Goal: Task Accomplishment & Management: Complete application form

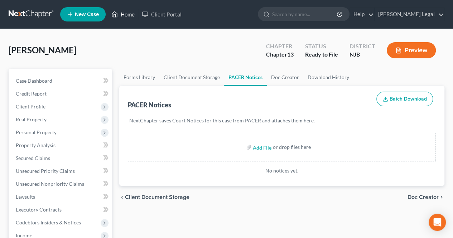
click at [125, 15] on link "Home" at bounding box center [123, 14] width 30 height 13
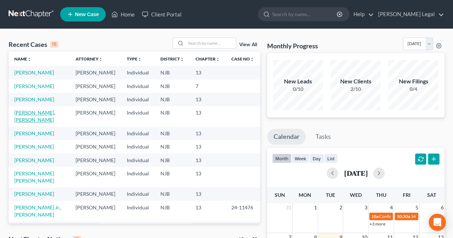
click at [45, 123] on link "[PERSON_NAME], [PERSON_NAME]" at bounding box center [34, 116] width 41 height 13
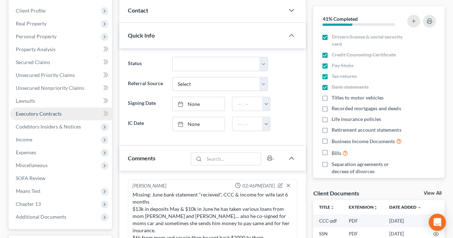
scroll to position [107, 0]
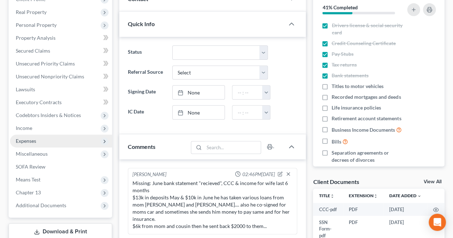
click at [39, 138] on span "Expenses" at bounding box center [61, 141] width 102 height 13
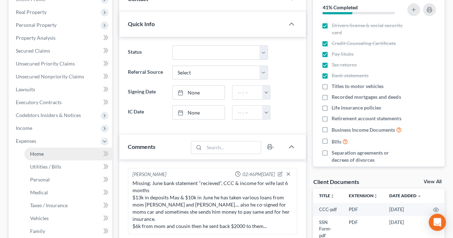
click at [33, 150] on link "Home" at bounding box center [68, 154] width 88 height 13
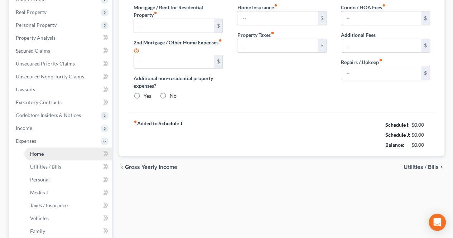
type input "2,200.00"
type input "0.00"
radio input "true"
type input "0.00"
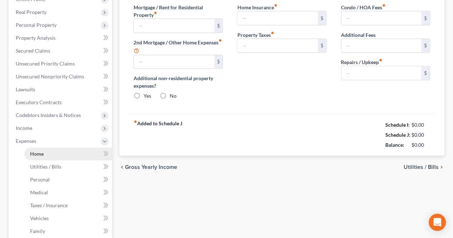
type input "0.00"
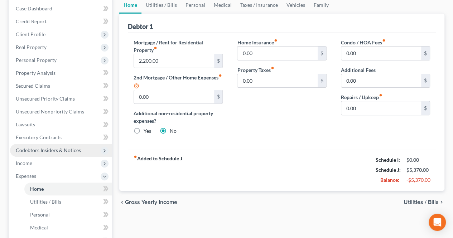
scroll to position [108, 0]
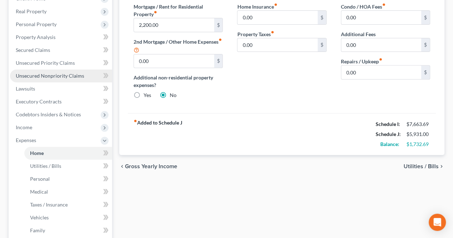
click at [77, 76] on span "Unsecured Nonpriority Claims" at bounding box center [50, 76] width 68 height 6
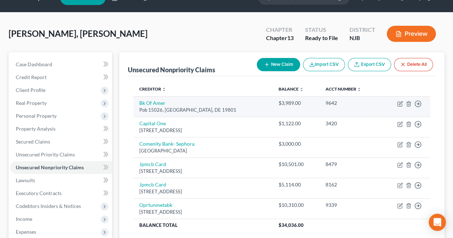
scroll to position [72, 0]
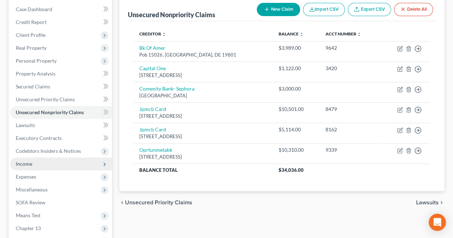
click at [47, 165] on span "Income" at bounding box center [61, 164] width 102 height 13
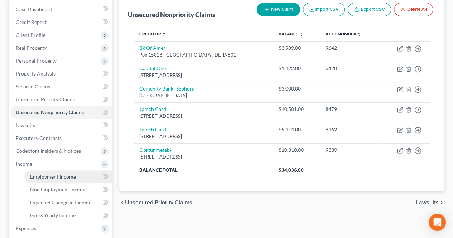
click at [46, 171] on link "Employment Income" at bounding box center [68, 176] width 88 height 13
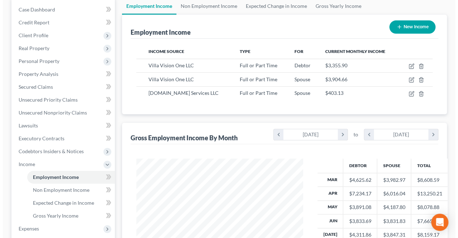
scroll to position [72, 0]
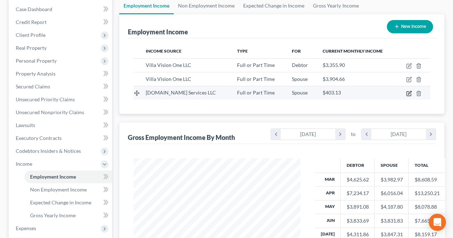
click at [408, 91] on icon "button" at bounding box center [409, 94] width 6 height 6
select select "0"
select select "50"
select select "3"
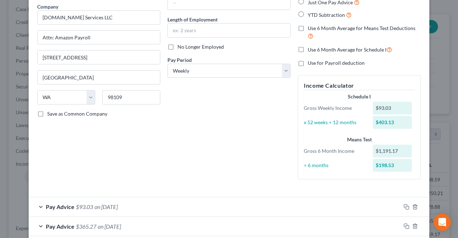
scroll to position [36, 0]
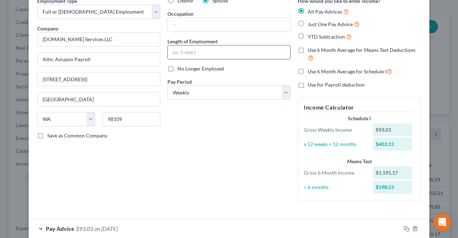
click at [228, 56] on input "text" at bounding box center [229, 52] width 122 height 14
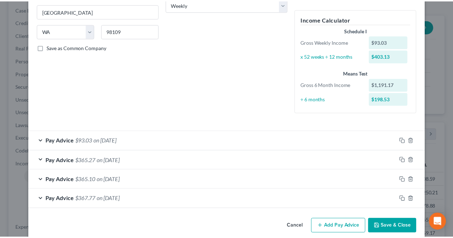
scroll to position [133, 0]
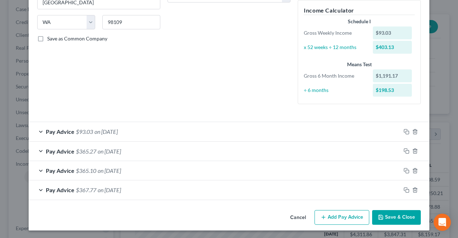
type input "1 month"
click at [380, 213] on button "Save & Close" at bounding box center [396, 217] width 49 height 15
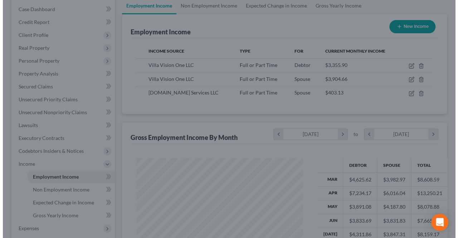
scroll to position [358005, 357951]
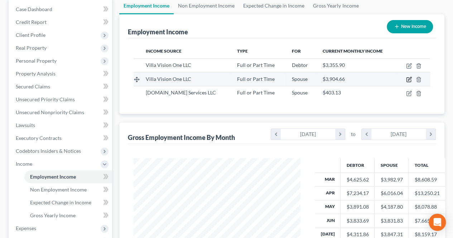
click at [410, 78] on icon "button" at bounding box center [409, 78] width 3 height 3
select select "0"
select select "33"
select select "1"
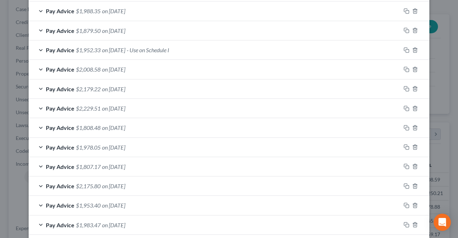
scroll to position [287, 0]
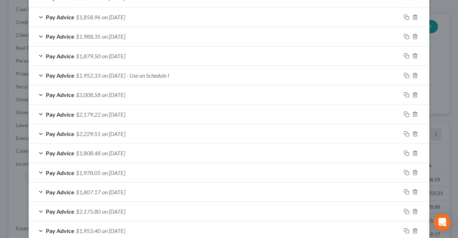
click at [125, 53] on span "on [DATE]" at bounding box center [113, 56] width 23 height 7
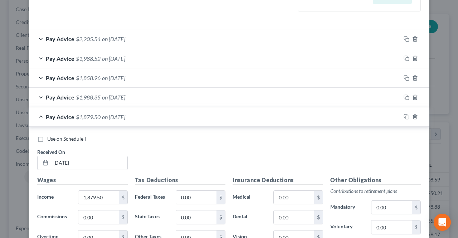
scroll to position [215, 0]
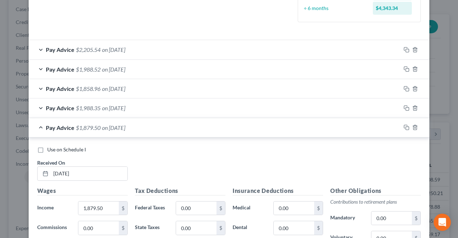
click at [47, 150] on label "Use on Schedule I" at bounding box center [66, 149] width 39 height 7
click at [50, 150] on input "Use on Schedule I" at bounding box center [52, 148] width 5 height 5
checkbox input "true"
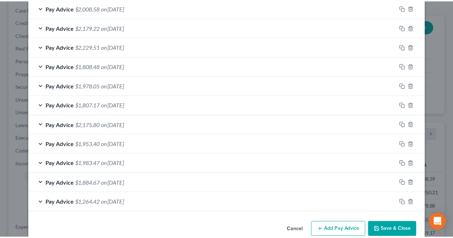
scroll to position [598, 0]
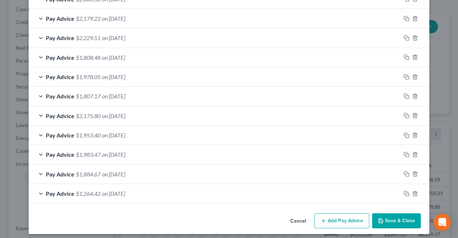
click at [385, 220] on button "Save & Close" at bounding box center [396, 220] width 49 height 15
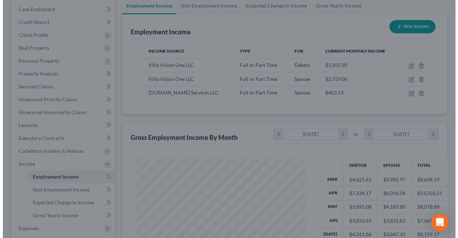
scroll to position [358005, 357951]
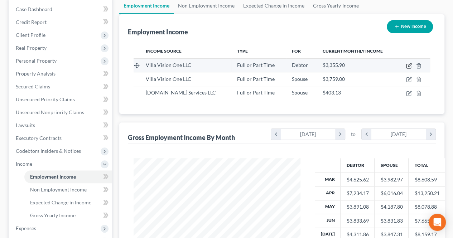
click at [409, 67] on icon "button" at bounding box center [409, 66] width 6 height 6
select select "0"
select select "33"
select select "1"
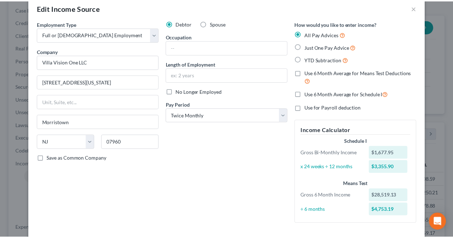
scroll to position [0, 0]
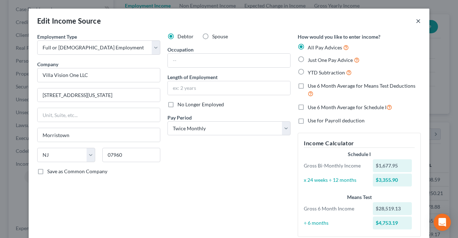
click at [416, 21] on button "×" at bounding box center [418, 20] width 5 height 9
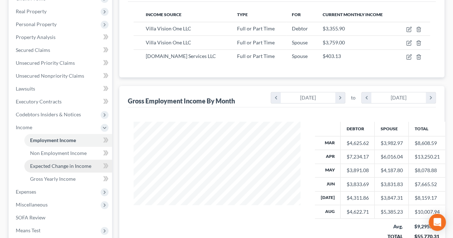
scroll to position [143, 0]
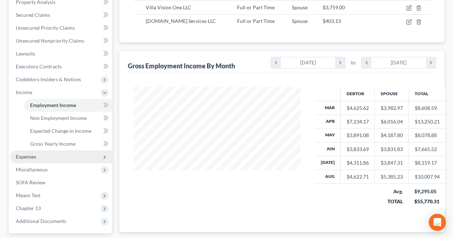
click at [67, 155] on span "Expenses" at bounding box center [61, 156] width 102 height 13
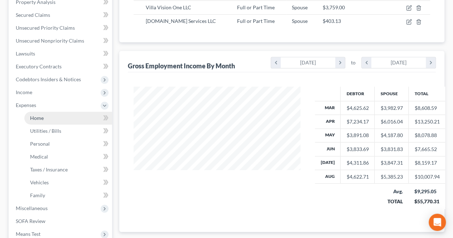
click at [55, 121] on link "Home" at bounding box center [68, 118] width 88 height 13
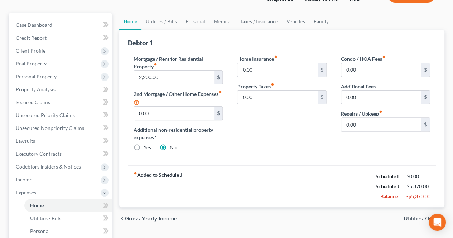
scroll to position [92, 0]
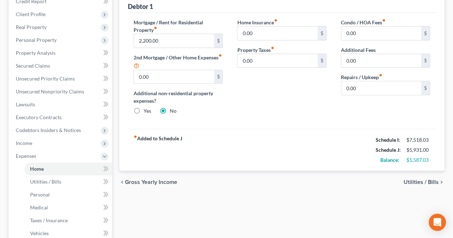
click at [417, 183] on span "Utilities / Bills" at bounding box center [421, 182] width 35 height 6
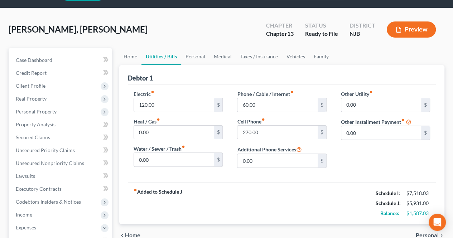
scroll to position [36, 0]
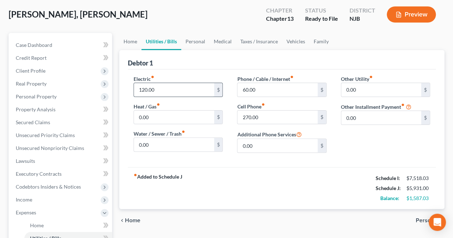
click at [164, 86] on input "120.00" at bounding box center [174, 90] width 80 height 14
type input "180.00"
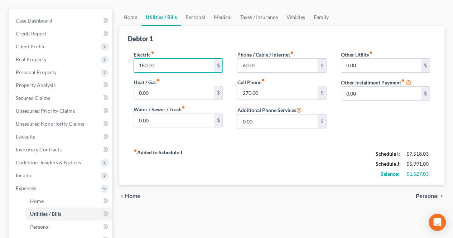
scroll to position [72, 0]
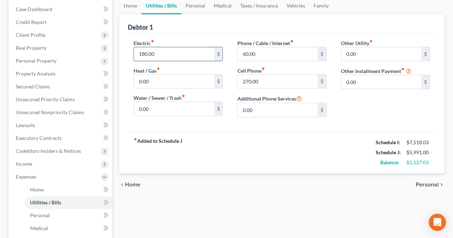
drag, startPoint x: 188, startPoint y: 57, endPoint x: 136, endPoint y: 54, distance: 52.3
click at [136, 54] on input "180.00" at bounding box center [174, 54] width 80 height 14
type input "180.00"
click at [265, 55] on input "60.00" at bounding box center [277, 54] width 80 height 14
type input "80.00"
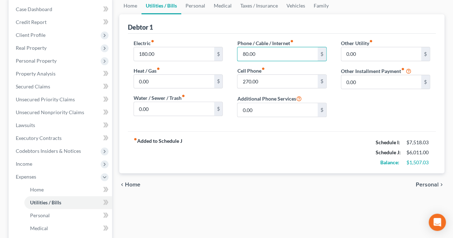
click at [422, 183] on span "Personal" at bounding box center [427, 185] width 23 height 6
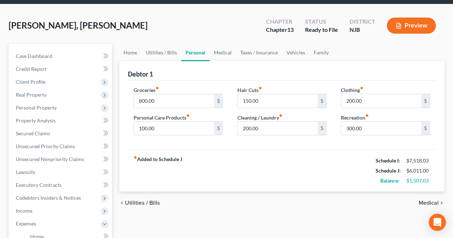
scroll to position [36, 0]
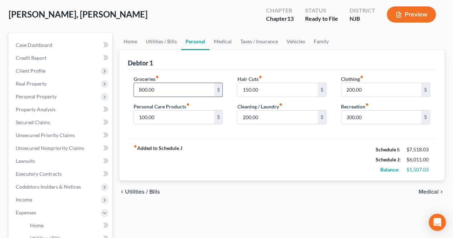
click at [178, 89] on input "800.00" at bounding box center [174, 90] width 80 height 14
click at [180, 88] on input "800.00" at bounding box center [174, 90] width 80 height 14
click at [425, 191] on span "Medical" at bounding box center [429, 192] width 20 height 6
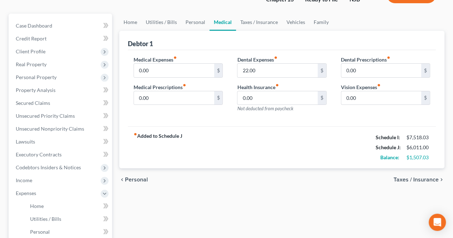
scroll to position [72, 0]
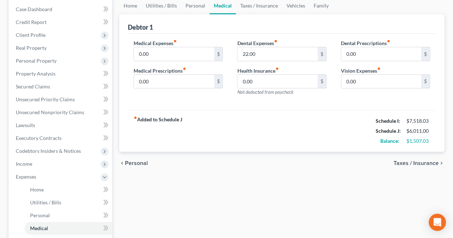
click at [411, 165] on span "Taxes / Insurance" at bounding box center [416, 163] width 45 height 6
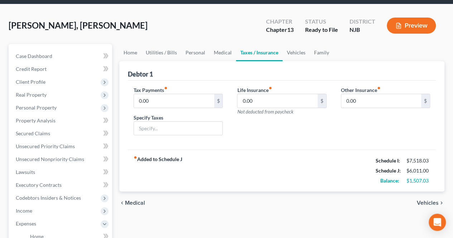
scroll to position [36, 0]
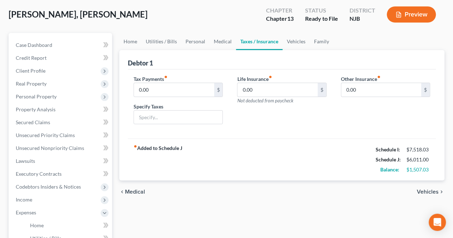
click at [420, 190] on span "Vehicles" at bounding box center [428, 192] width 22 height 6
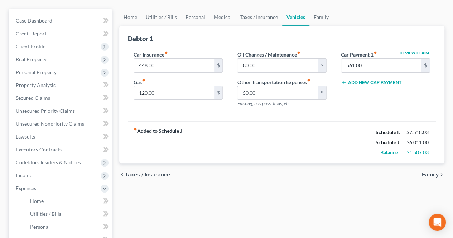
scroll to position [72, 0]
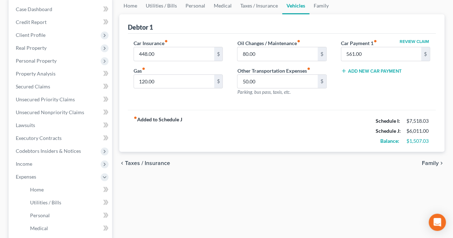
click at [425, 165] on span "Family" at bounding box center [430, 163] width 17 height 6
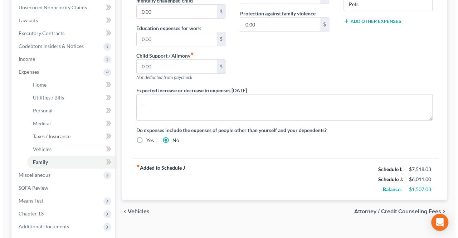
scroll to position [179, 0]
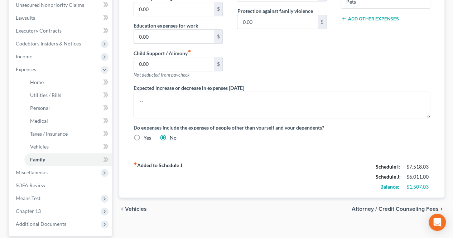
click at [393, 209] on span "Attorney / Credit Counseling Fees" at bounding box center [395, 209] width 87 height 6
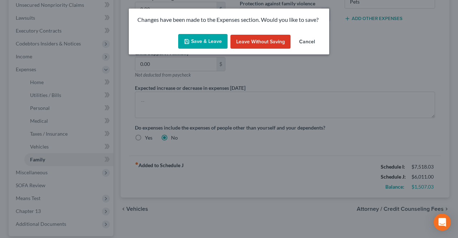
click at [206, 46] on button "Save & Leave" at bounding box center [202, 41] width 49 height 15
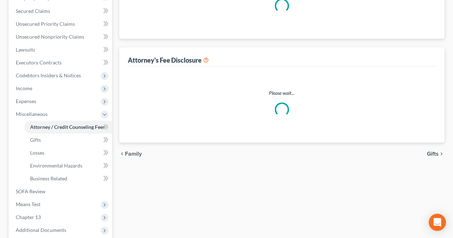
scroll to position [14, 0]
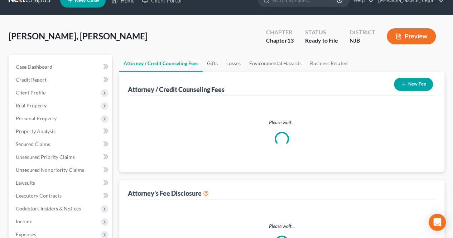
select select "0"
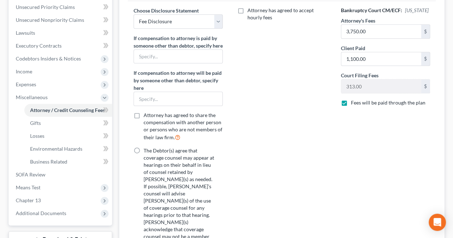
scroll to position [179, 0]
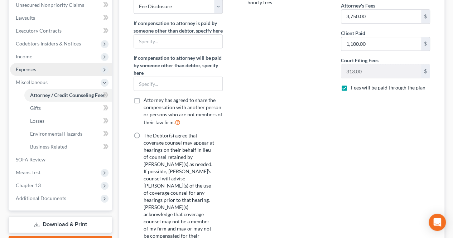
click at [60, 67] on span "Expenses" at bounding box center [61, 69] width 102 height 13
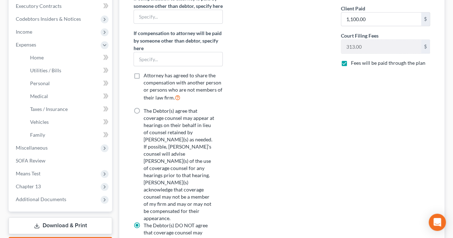
scroll to position [215, 0]
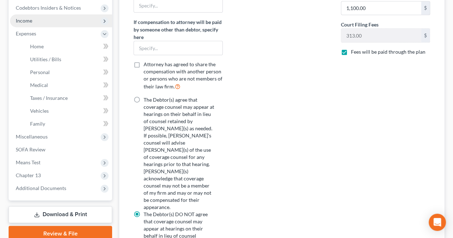
click at [53, 19] on span "Income" at bounding box center [61, 20] width 102 height 13
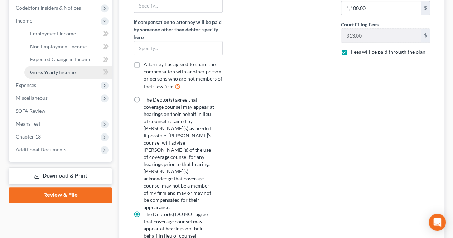
click at [54, 73] on span "Gross Yearly Income" at bounding box center [52, 72] width 45 height 6
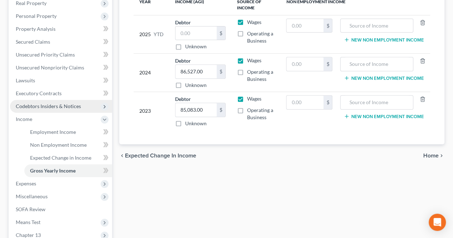
scroll to position [143, 0]
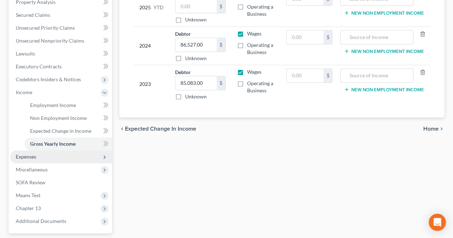
click at [53, 151] on span "Expenses" at bounding box center [61, 156] width 102 height 13
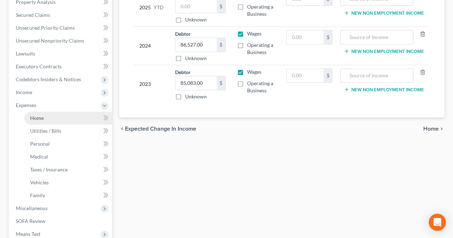
click at [49, 120] on link "Home" at bounding box center [68, 118] width 88 height 13
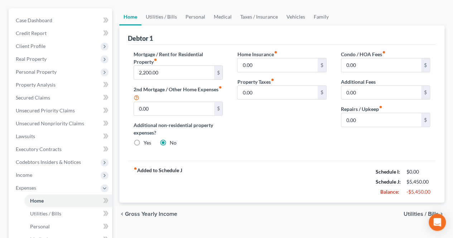
scroll to position [72, 0]
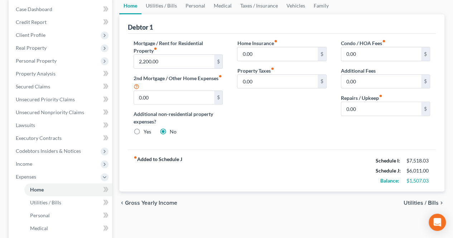
click at [408, 200] on span "Utilities / Bills" at bounding box center [421, 203] width 35 height 6
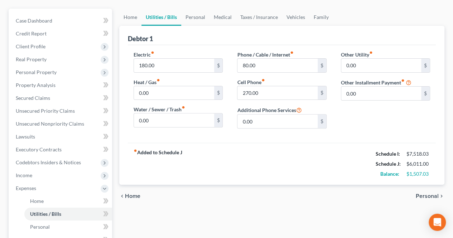
scroll to position [72, 0]
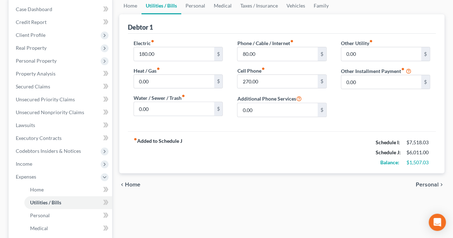
click at [423, 184] on span "Personal" at bounding box center [427, 185] width 23 height 6
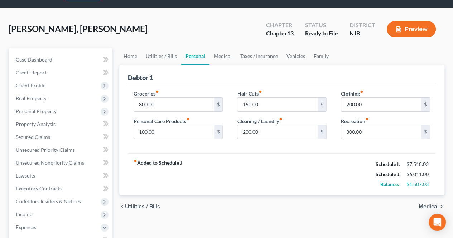
scroll to position [36, 0]
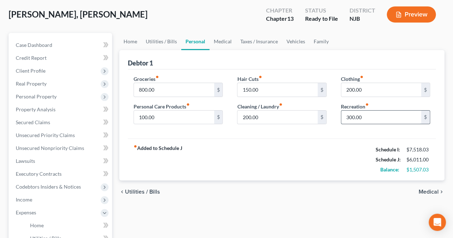
click at [369, 120] on input "300.00" at bounding box center [381, 118] width 80 height 14
click at [420, 189] on span "Medical" at bounding box center [429, 192] width 20 height 6
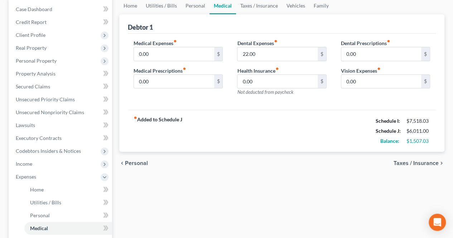
click at [410, 160] on span "Taxes / Insurance" at bounding box center [416, 163] width 45 height 6
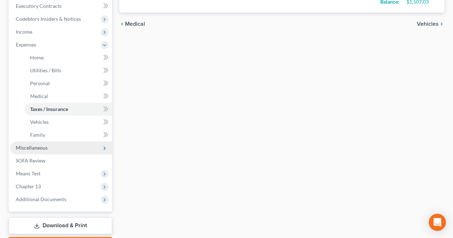
scroll to position [215, 0]
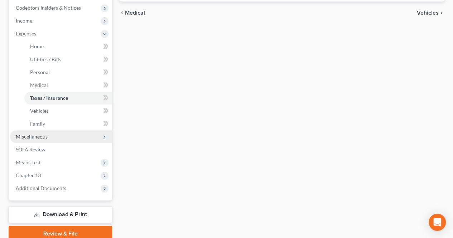
click at [54, 139] on span "Miscellaneous" at bounding box center [61, 136] width 102 height 13
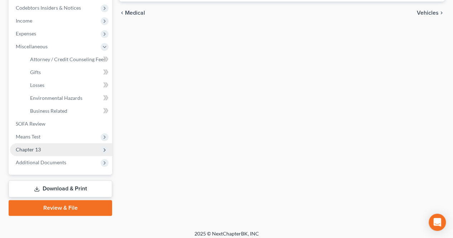
click at [47, 146] on span "Chapter 13" at bounding box center [61, 149] width 102 height 13
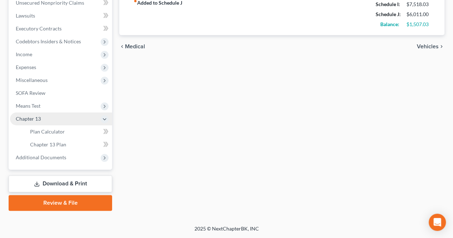
scroll to position [180, 0]
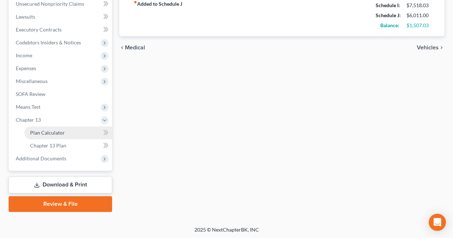
click at [50, 136] on link "Plan Calculator" at bounding box center [68, 132] width 88 height 13
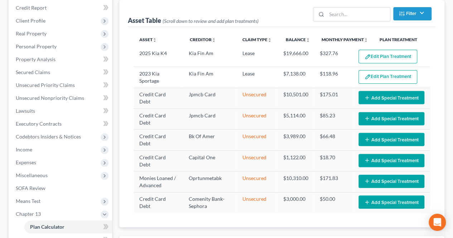
select select "59"
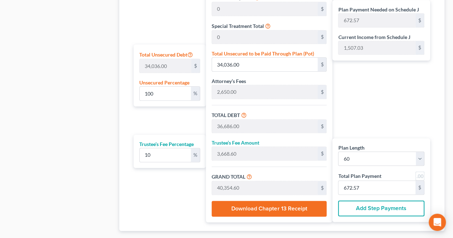
scroll to position [430, 0]
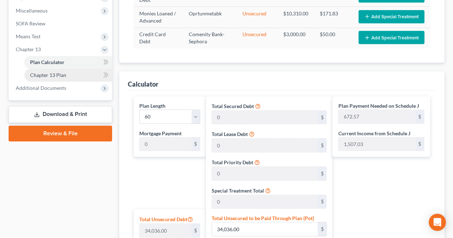
click at [69, 73] on link "Chapter 13 Plan" at bounding box center [68, 75] width 88 height 13
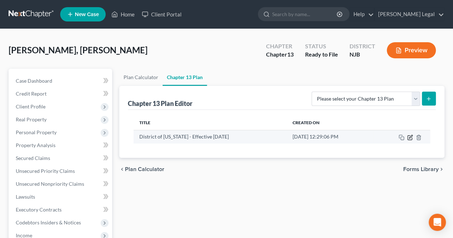
click at [411, 137] on icon "button" at bounding box center [410, 138] width 6 height 6
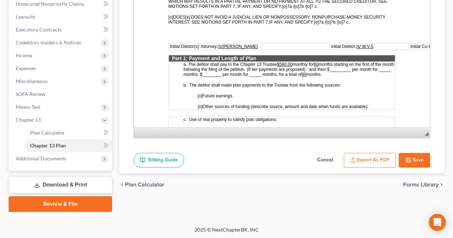
scroll to position [287, 0]
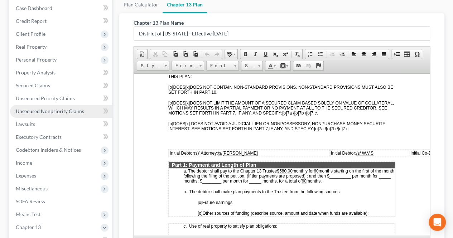
click at [72, 110] on span "Unsecured Nonpriority Claims" at bounding box center [50, 111] width 68 height 6
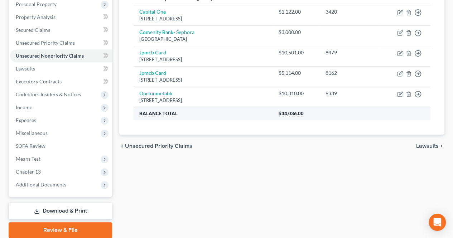
scroll to position [143, 0]
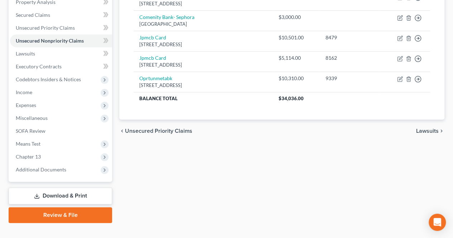
click at [222, 139] on div "chevron_left Unsecured Priority Claims Lawsuits chevron_right" at bounding box center [281, 131] width 325 height 23
click at [76, 161] on span "Chapter 13" at bounding box center [61, 156] width 102 height 13
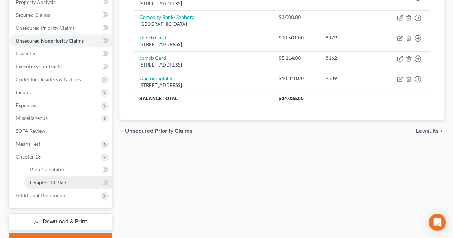
click at [69, 180] on link "Chapter 13 Plan" at bounding box center [68, 182] width 88 height 13
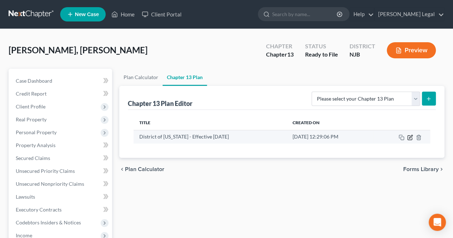
click at [408, 137] on icon "button" at bounding box center [410, 137] width 4 height 4
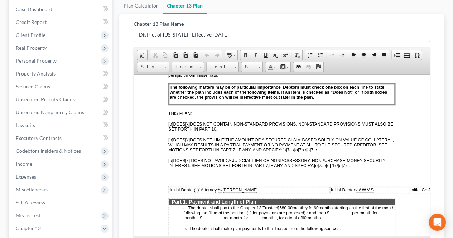
scroll to position [287, 0]
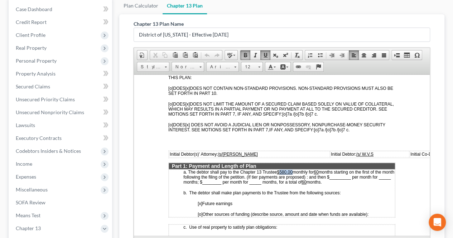
drag, startPoint x: 292, startPoint y: 167, endPoint x: 280, endPoint y: 168, distance: 12.2
click at [280, 169] on u "$580.00" at bounding box center [284, 171] width 15 height 5
click at [279, 190] on span "b. The debtor shall make plan payments to the Trustee from the following source…" at bounding box center [261, 192] width 157 height 5
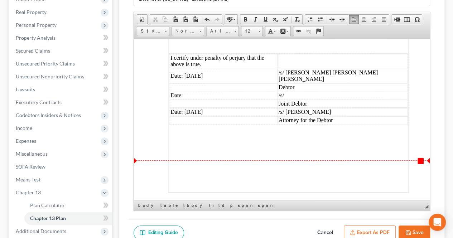
scroll to position [143, 0]
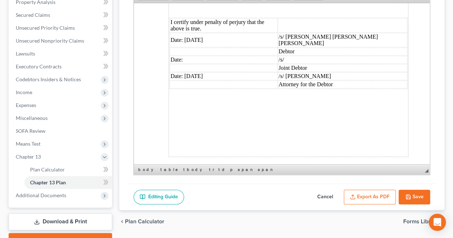
click at [424, 191] on button "Save" at bounding box center [415, 197] width 32 height 15
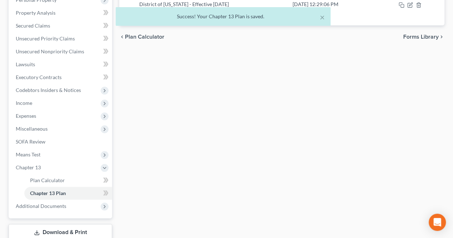
scroll to position [72, 0]
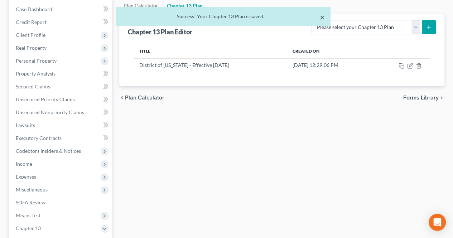
click at [322, 16] on button "×" at bounding box center [322, 17] width 5 height 9
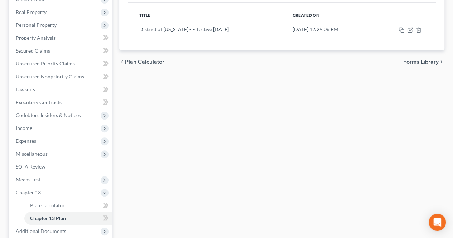
scroll to position [143, 0]
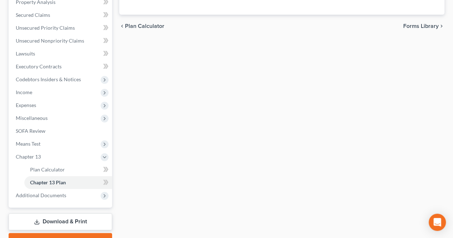
click at [124, 161] on div "Plan Calculator Chapter 13 Plan Chapter 13 Plan Editor Please select your Chapt…" at bounding box center [282, 87] width 332 height 323
click at [83, 44] on link "Unsecured Nonpriority Claims" at bounding box center [61, 40] width 102 height 13
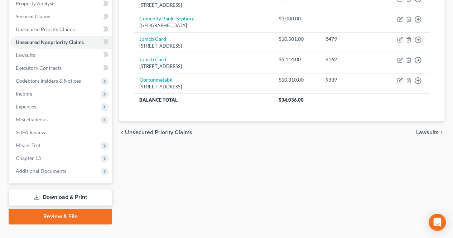
scroll to position [143, 0]
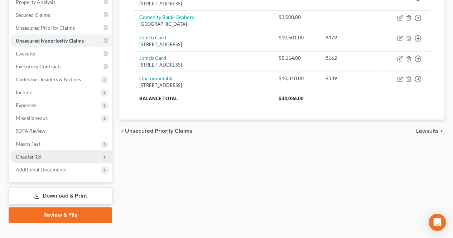
click at [78, 153] on span "Chapter 13" at bounding box center [61, 156] width 102 height 13
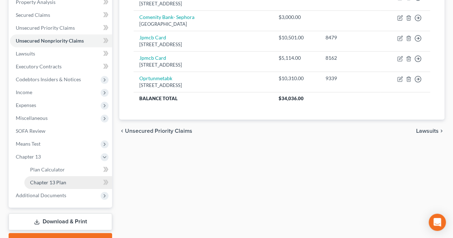
click at [72, 178] on link "Chapter 13 Plan" at bounding box center [68, 182] width 88 height 13
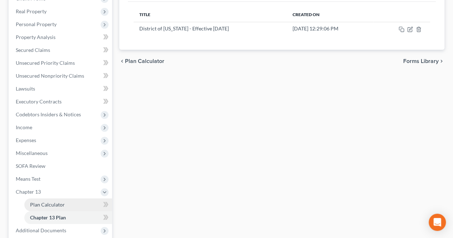
click at [57, 201] on link "Plan Calculator" at bounding box center [68, 204] width 88 height 13
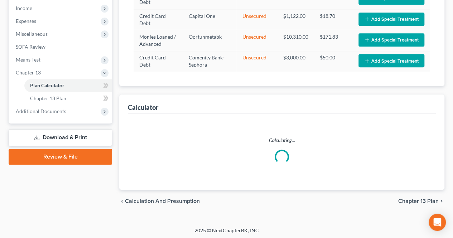
select select "59"
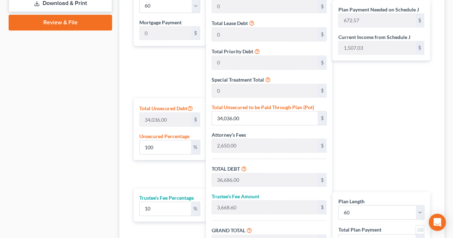
scroll to position [406, 0]
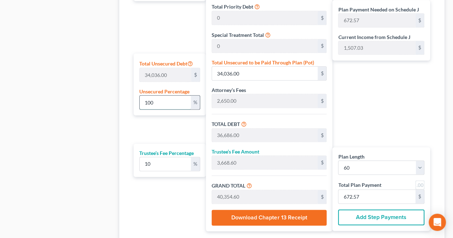
click at [172, 98] on input "100" at bounding box center [165, 103] width 51 height 14
type input "10"
type input "3,403.60"
type input "6,053.60"
type input "605.36"
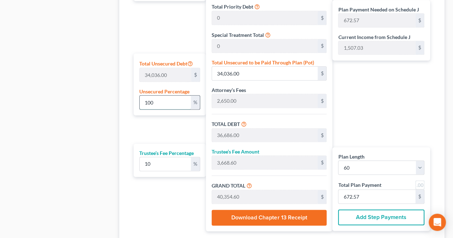
type input "6,658.96"
type input "110.98"
type input "1"
type input "340.36"
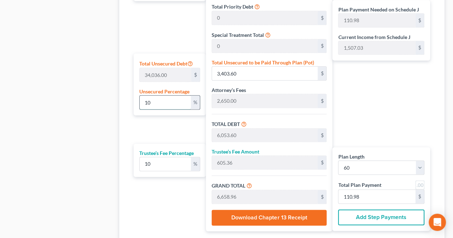
type input "2,990.36"
type input "299.03"
type input "3,289.39"
type input "54.82"
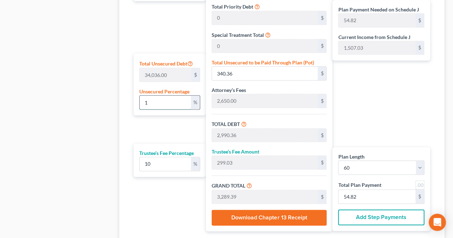
type input "2,650.00"
type input "265.00"
type input "2,915.00"
type input "48.58"
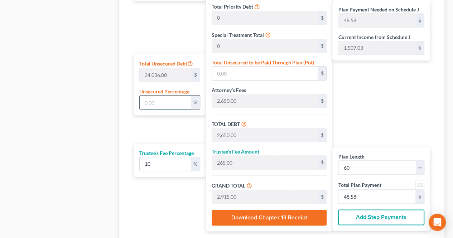
type input "2"
type input "680.72"
type input "3,330.72"
type input "333.07"
type input "3,663.79"
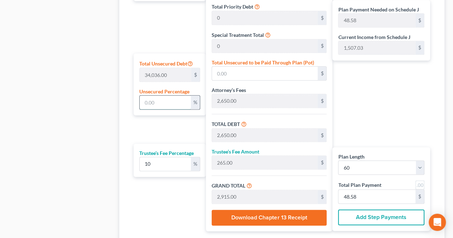
type input "61.06"
type input "25"
type input "8,509.00"
type input "11,159.00"
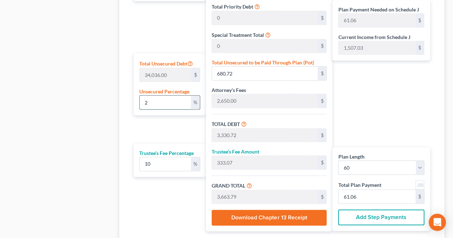
type input "1,115.90"
type input "12,274.90"
type input "204.58"
drag, startPoint x: 168, startPoint y: 98, endPoint x: 132, endPoint y: 96, distance: 36.6
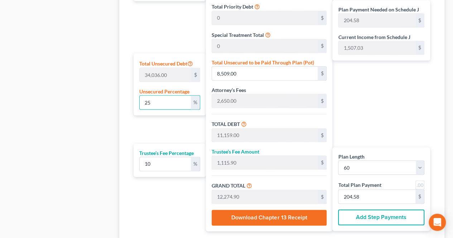
click at [132, 97] on div "Plan Length 1 2 3 4 5 6 7 8 9 10 11 12 13 14 15 16 17 18 19 20 21 22 23 24 25 2…" at bounding box center [168, 86] width 76 height 291
type input "1"
type input "340.36"
type input "2,990.36"
type input "299.03"
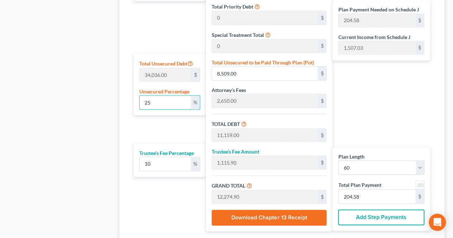
type input "3,289.39"
type input "54.82"
type input "10"
type input "3,403.60"
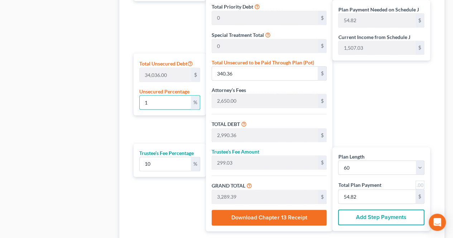
type input "6,053.60"
type input "605.36"
type input "6,658.96"
type input "110.98"
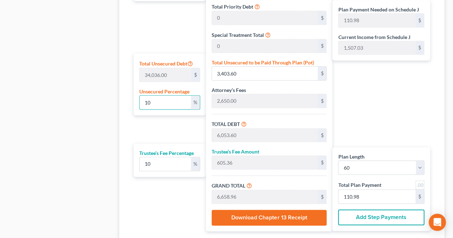
type input "100"
type input "34,036.00"
type input "36,686.00"
type input "3,668.60"
type input "40,354.60"
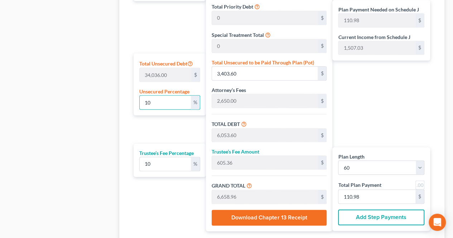
type input "672.57"
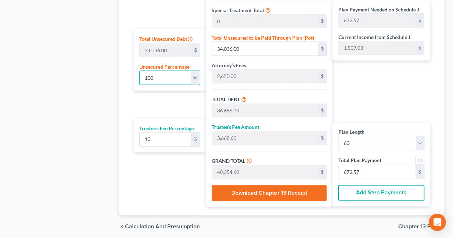
scroll to position [456, 0]
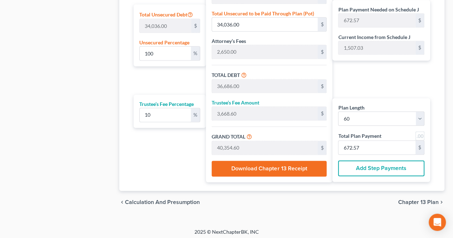
click at [408, 199] on span "Chapter 13 Plan" at bounding box center [418, 202] width 40 height 6
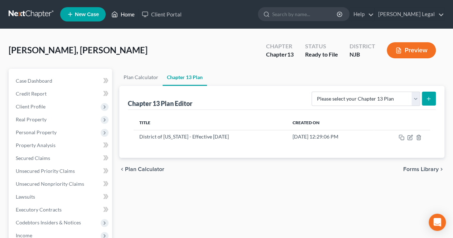
click at [127, 17] on link "Home" at bounding box center [123, 14] width 30 height 13
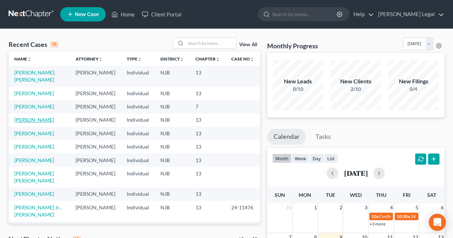
click at [50, 123] on link "[PERSON_NAME]" at bounding box center [34, 120] width 40 height 6
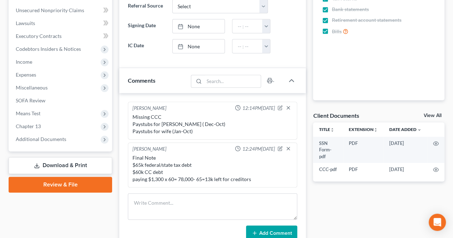
scroll to position [179, 0]
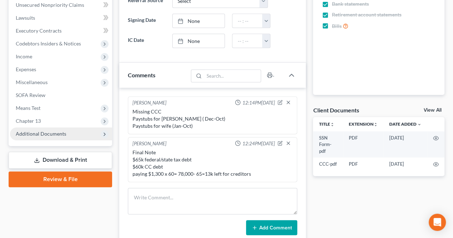
click at [53, 139] on span "Additional Documents" at bounding box center [61, 133] width 102 height 13
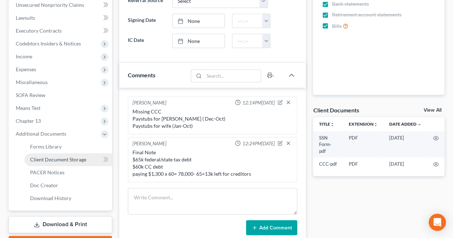
click at [48, 163] on link "Client Document Storage" at bounding box center [68, 159] width 88 height 13
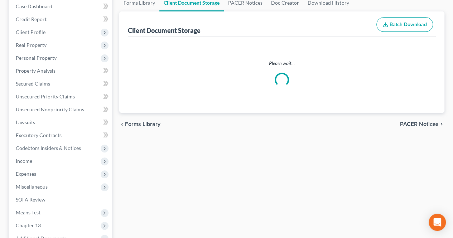
select select "9"
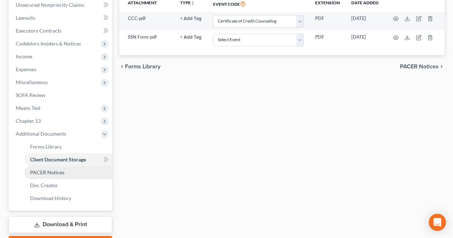
click at [76, 173] on link "PACER Notices" at bounding box center [68, 172] width 88 height 13
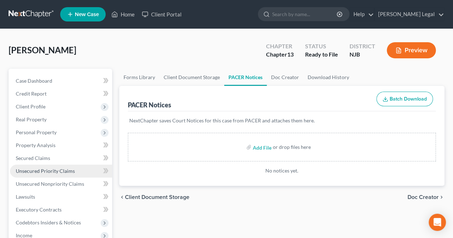
click at [61, 173] on span "Unsecured Priority Claims" at bounding box center [45, 171] width 59 height 6
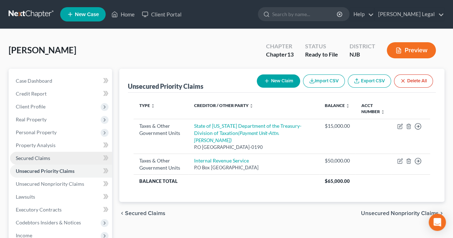
click at [73, 162] on link "Secured Claims" at bounding box center [61, 158] width 102 height 13
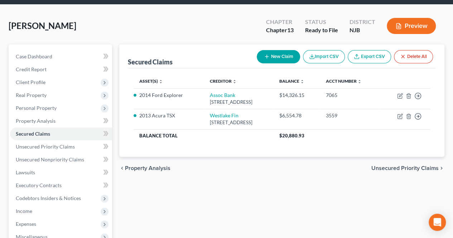
scroll to position [36, 0]
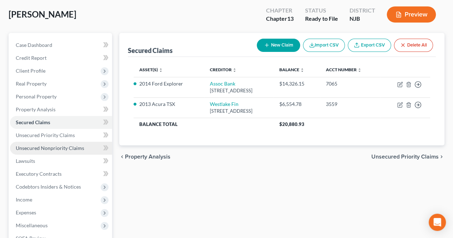
click at [80, 153] on link "Unsecured Nonpriority Claims" at bounding box center [61, 148] width 102 height 13
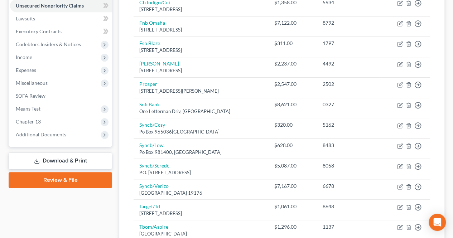
scroll to position [143, 0]
